Goal: Information Seeking & Learning: Check status

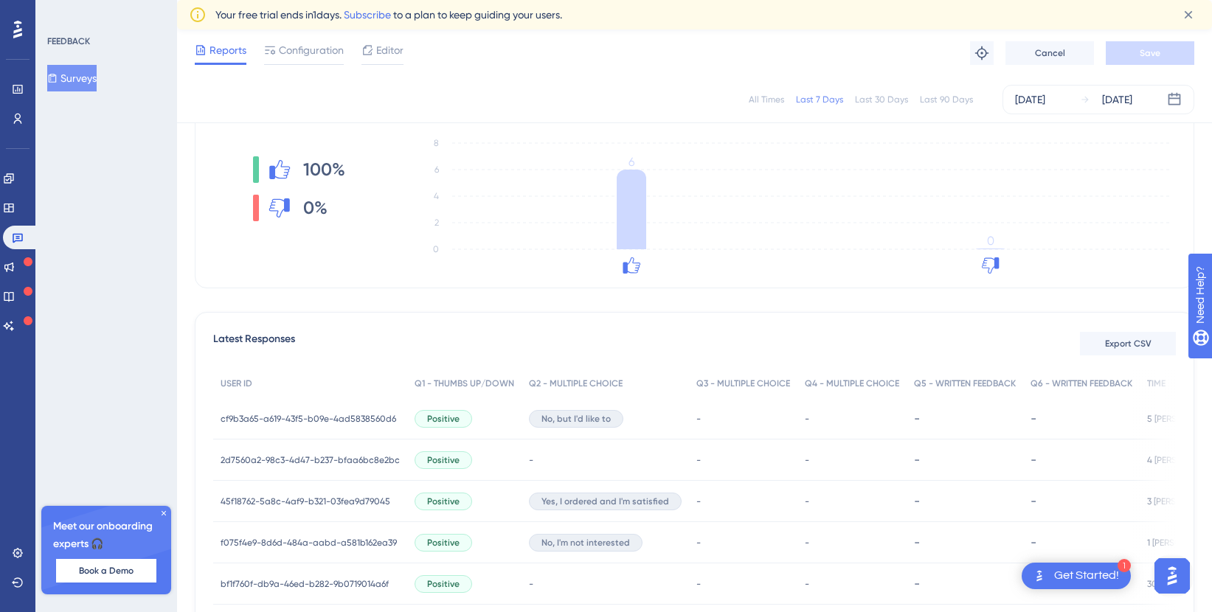
click at [74, 82] on button "Surveys" at bounding box center [71, 78] width 49 height 27
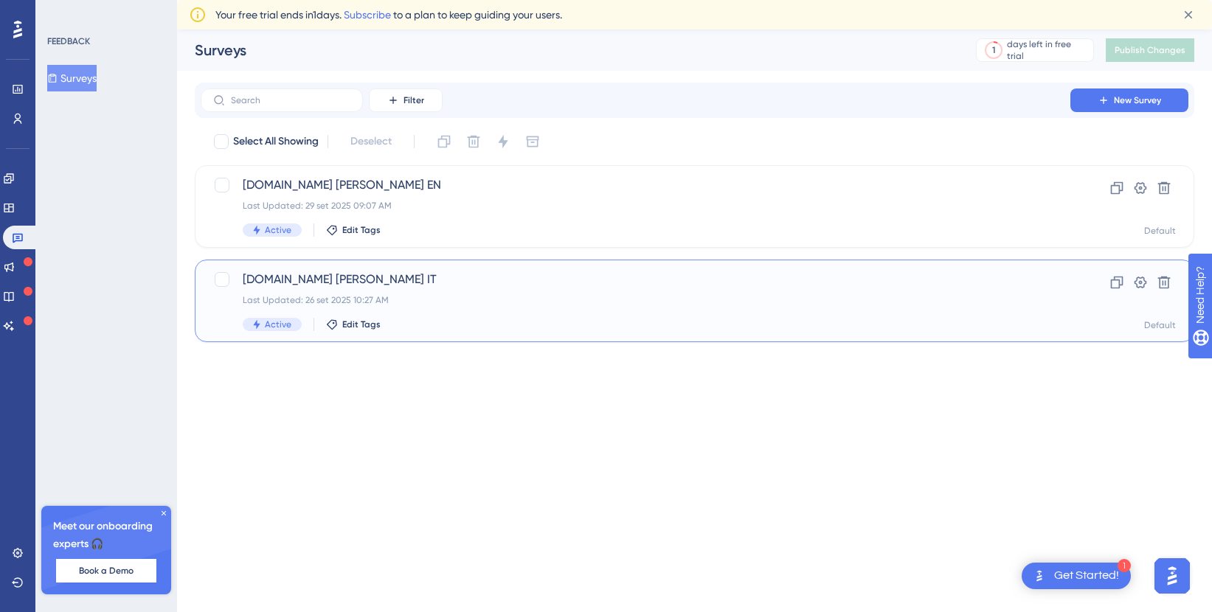
click at [327, 299] on div "Last Updated: 26 set 2025 10:27 AM" at bounding box center [635, 300] width 785 height 12
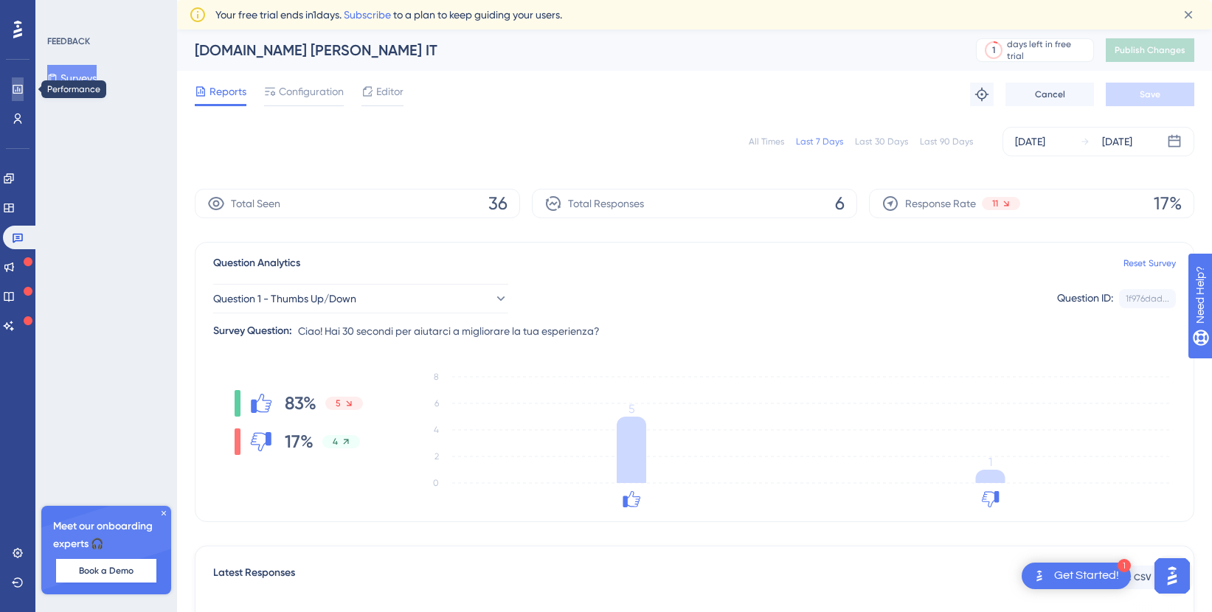
click at [19, 89] on icon at bounding box center [18, 89] width 10 height 9
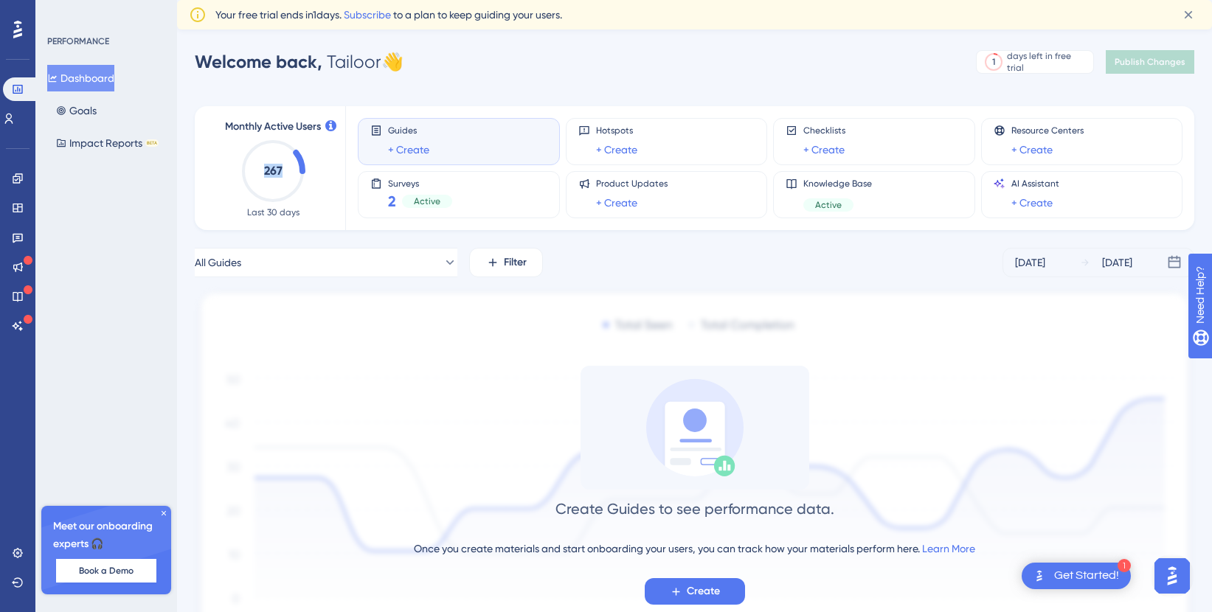
drag, startPoint x: 260, startPoint y: 170, endPoint x: 284, endPoint y: 170, distance: 23.6
click at [284, 170] on icon "267" at bounding box center [272, 171] width 65 height 65
drag, startPoint x: 285, startPoint y: 174, endPoint x: 260, endPoint y: 173, distance: 25.8
click at [260, 173] on icon "267" at bounding box center [272, 171] width 65 height 65
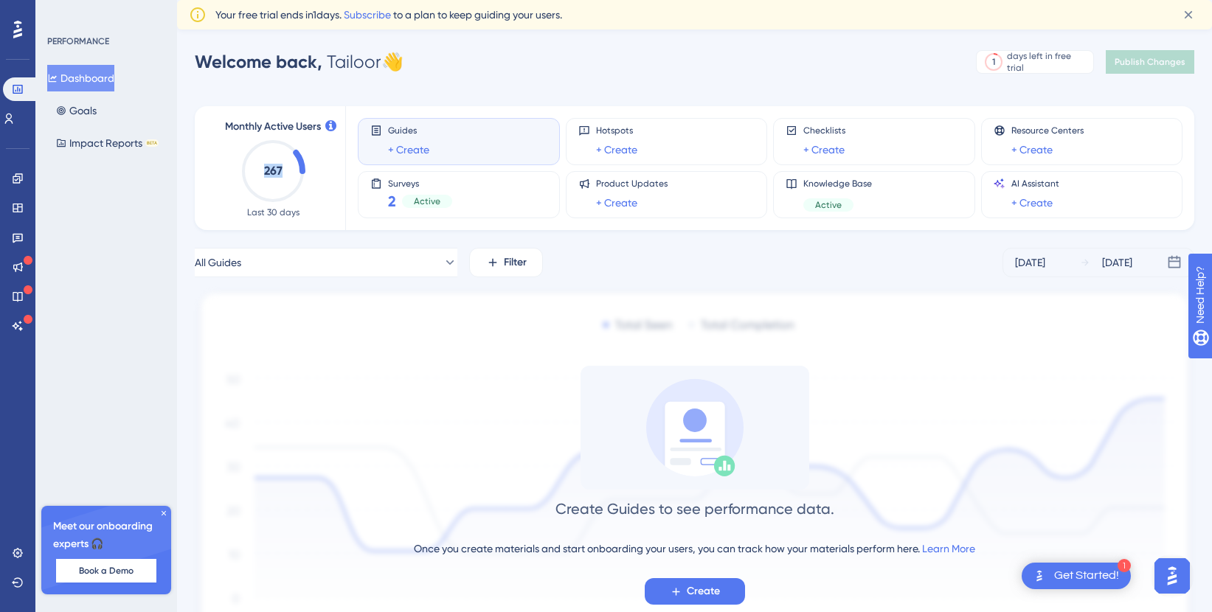
click at [260, 173] on icon "267" at bounding box center [272, 171] width 65 height 65
drag, startPoint x: 260, startPoint y: 173, endPoint x: 285, endPoint y: 170, distance: 26.0
click at [285, 170] on icon "267" at bounding box center [272, 171] width 65 height 65
